Goal: Information Seeking & Learning: Learn about a topic

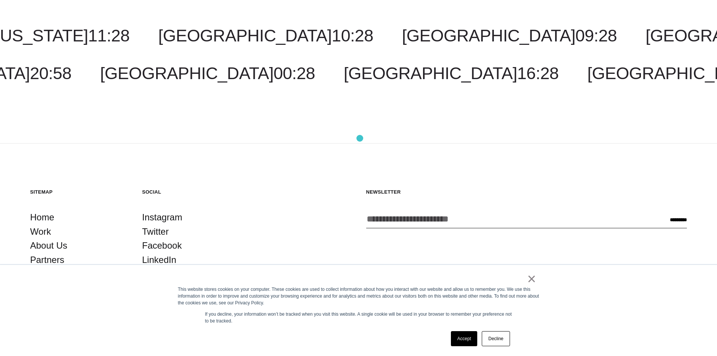
scroll to position [1074, 0]
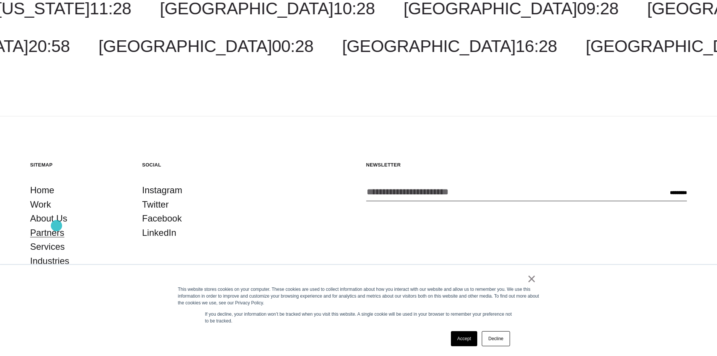
click at [56, 225] on link "Partners" at bounding box center [47, 232] width 34 height 14
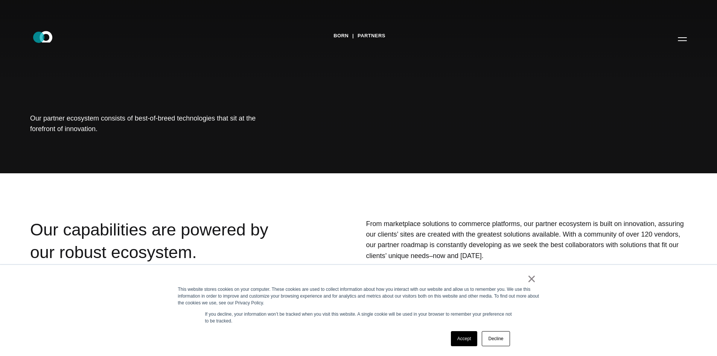
click at [40, 38] on icon ".st0{display:none;} .st1{display:inline;} .st2{font-family:'HelveticaNeue-Mediu…" at bounding box center [51, 39] width 48 height 20
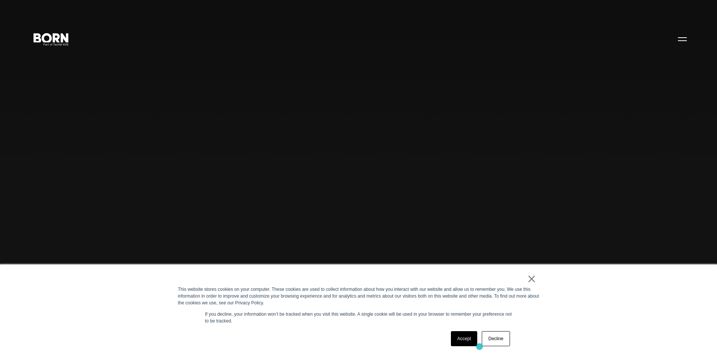
click at [456, 341] on link "Accept" at bounding box center [464, 338] width 27 height 15
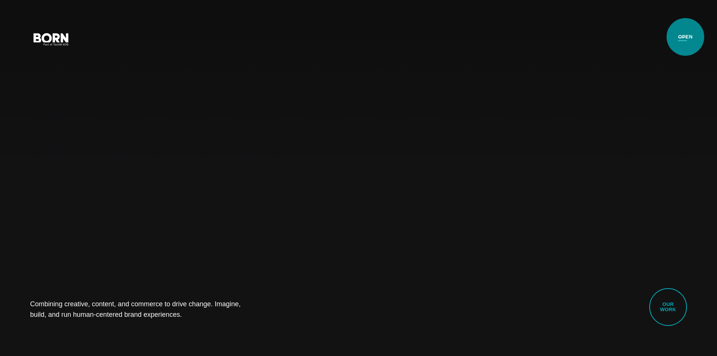
click at [685, 39] on button "Primary Menu" at bounding box center [682, 39] width 18 height 16
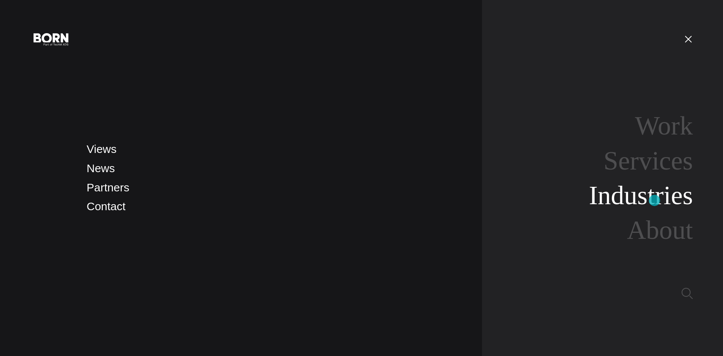
click at [654, 199] on link "Industries" at bounding box center [641, 195] width 104 height 29
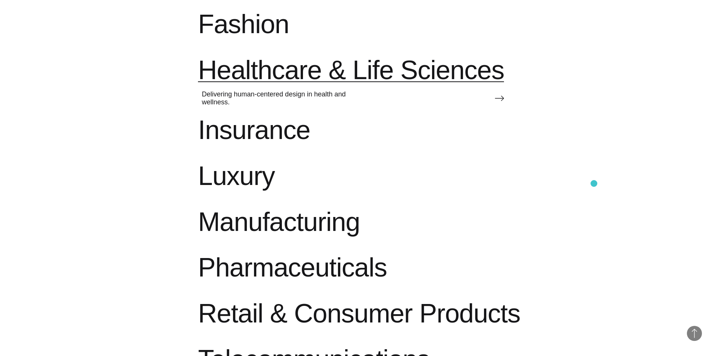
scroll to position [753, 0]
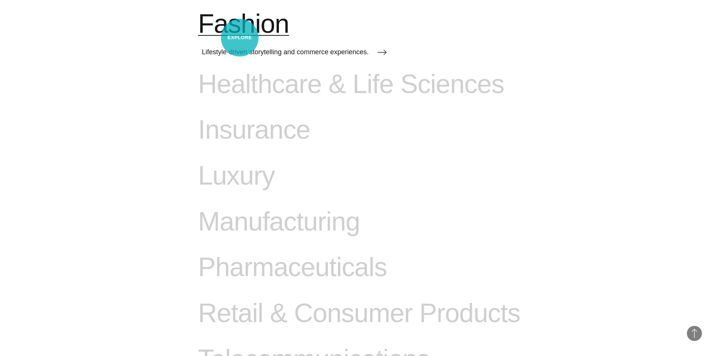
click at [241, 37] on span "Fashion" at bounding box center [243, 24] width 91 height 31
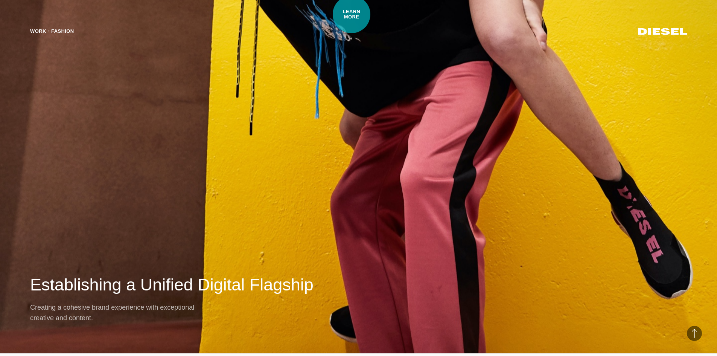
drag, startPoint x: 354, startPoint y: 156, endPoint x: 351, endPoint y: 14, distance: 141.9
